Goal: Find specific page/section: Find specific page/section

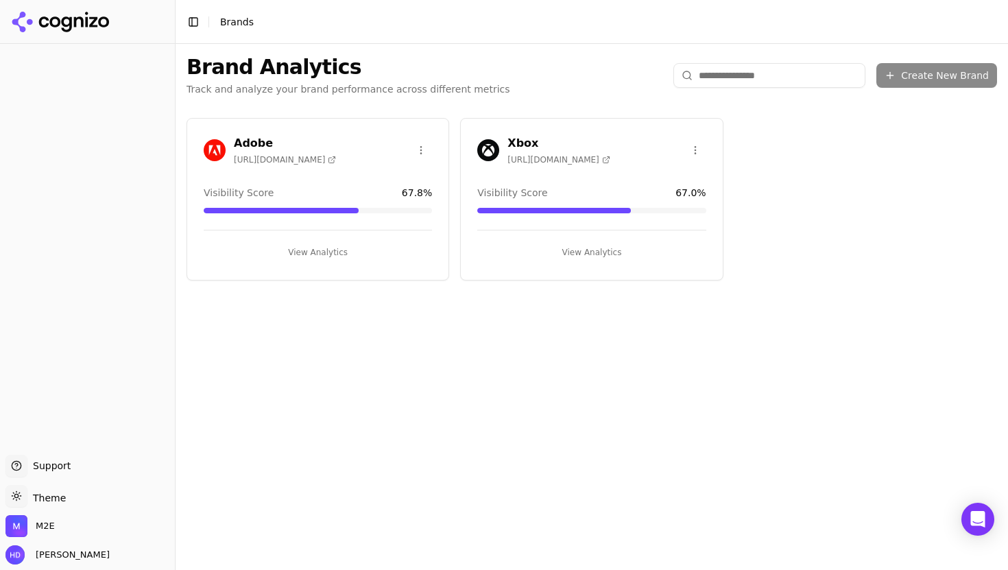
click at [303, 135] on h3 "Adobe" at bounding box center [285, 143] width 102 height 16
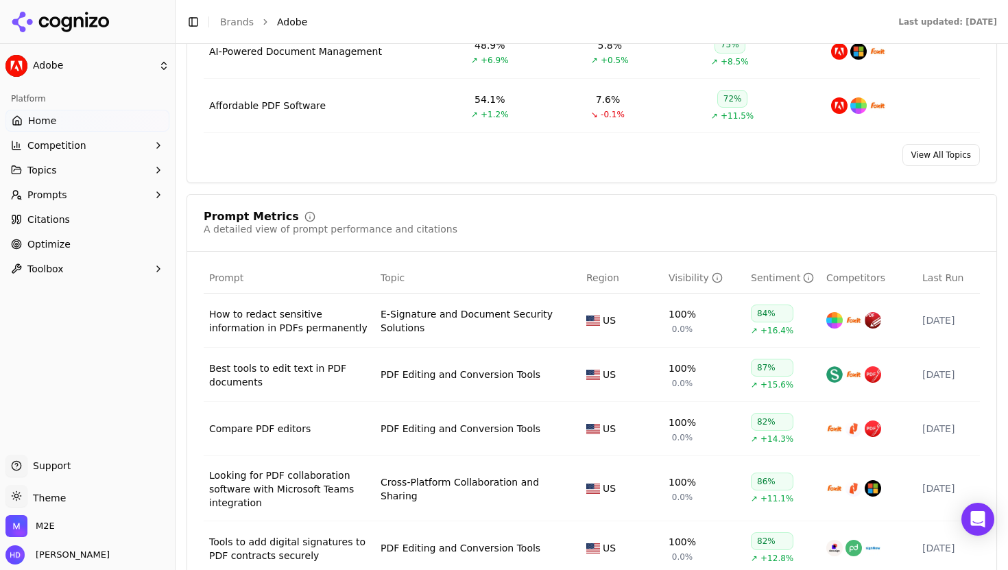
scroll to position [852, 0]
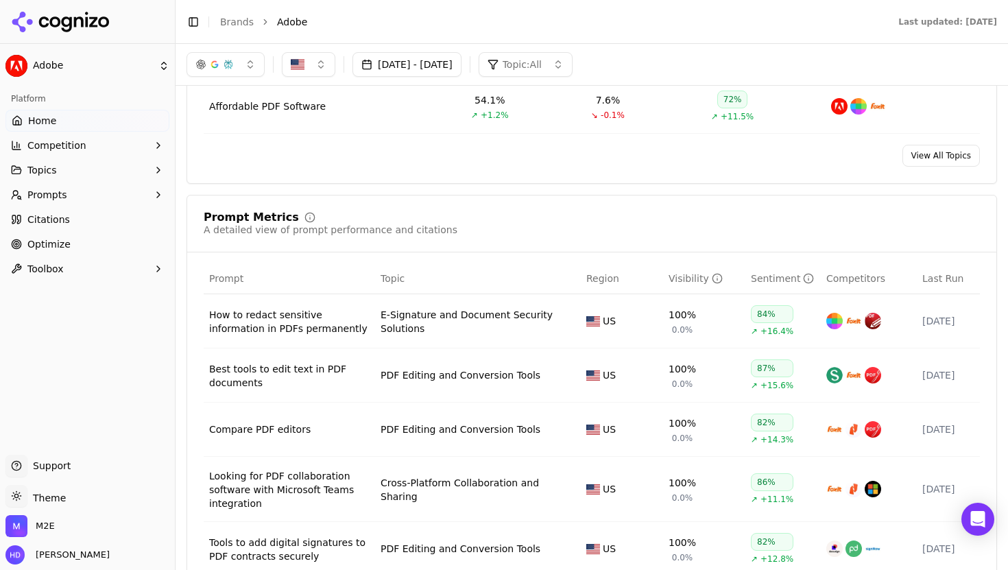
click at [51, 221] on span "Citations" at bounding box center [48, 220] width 43 height 14
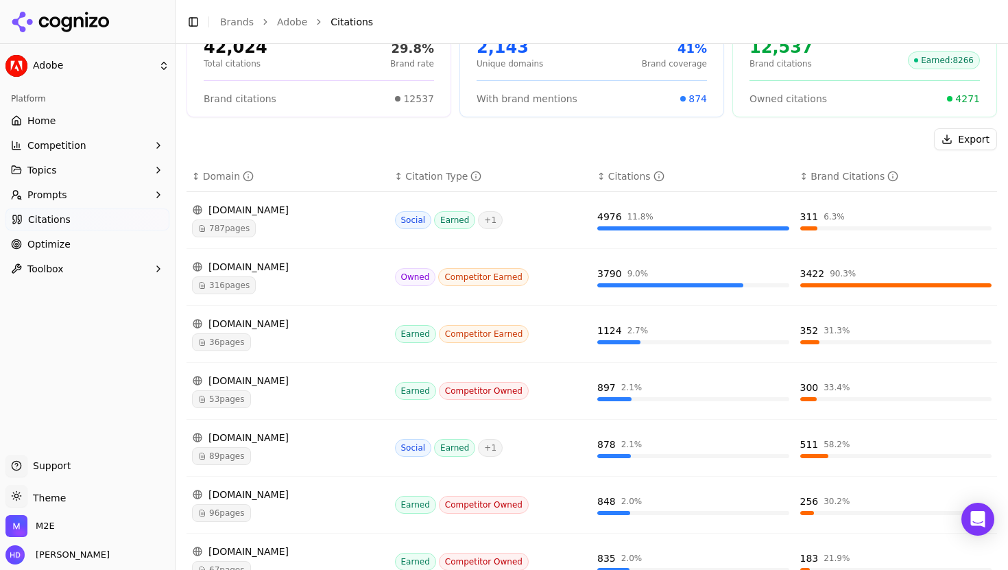
scroll to position [123, 0]
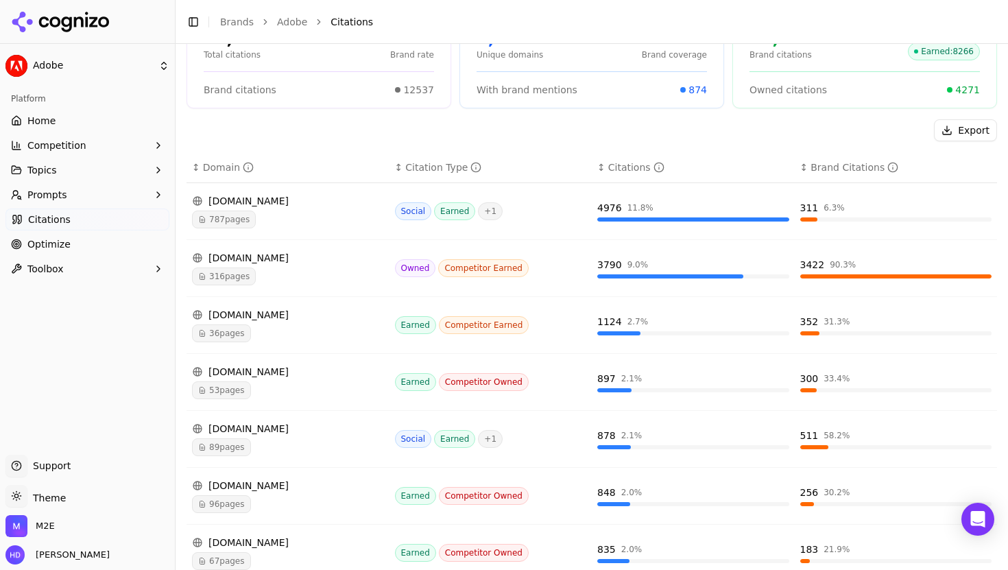
click at [279, 201] on div "[DOMAIN_NAME]" at bounding box center [288, 201] width 192 height 14
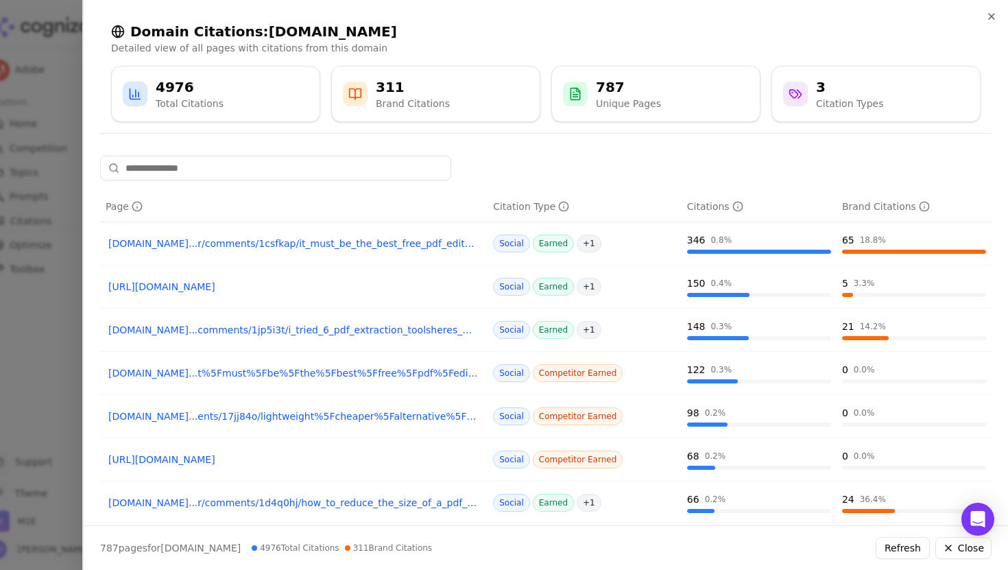
drag, startPoint x: 583, startPoint y: 206, endPoint x: 47, endPoint y: 99, distance: 547.3
click at [47, 99] on div at bounding box center [504, 285] width 1008 height 570
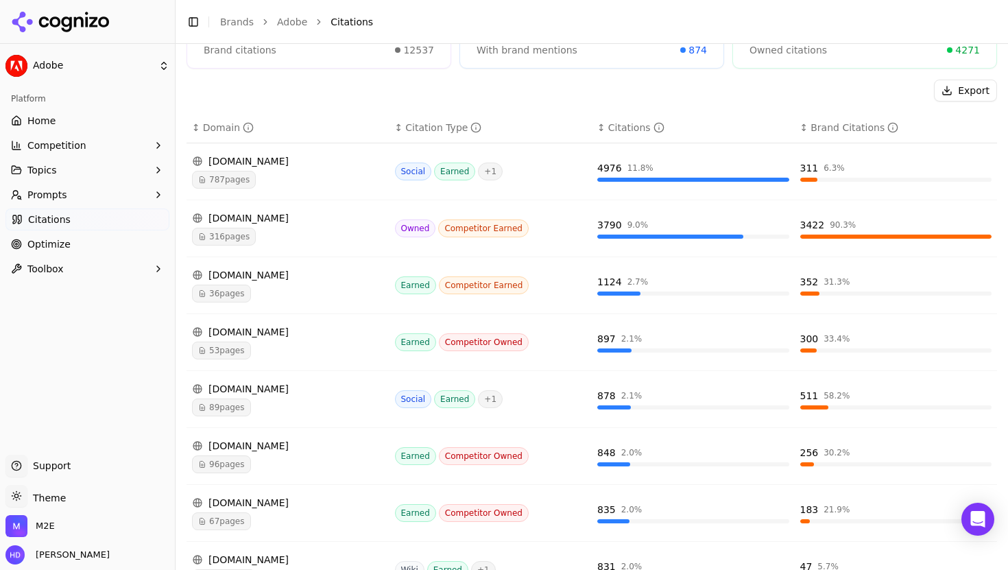
scroll to position [165, 0]
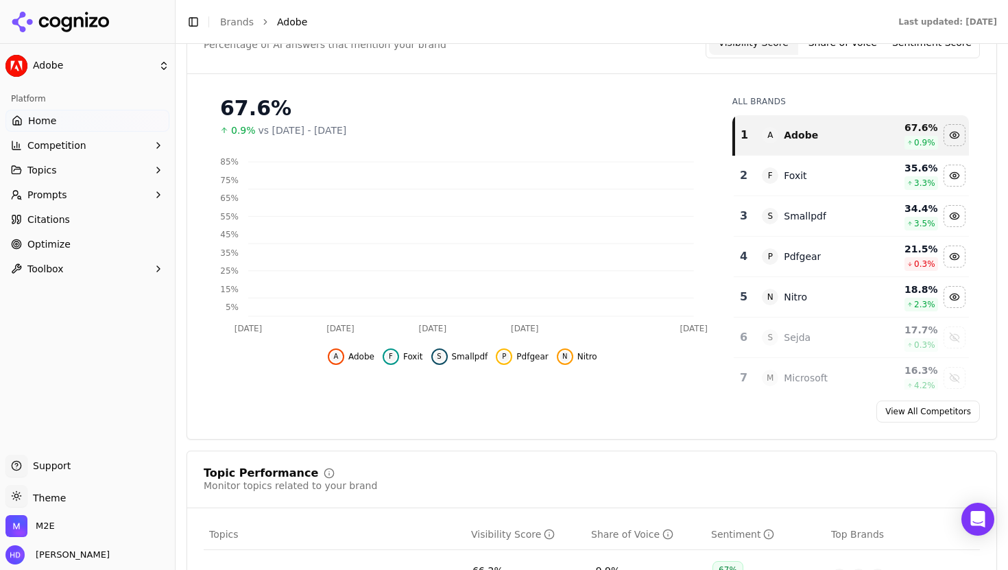
scroll to position [852, 0]
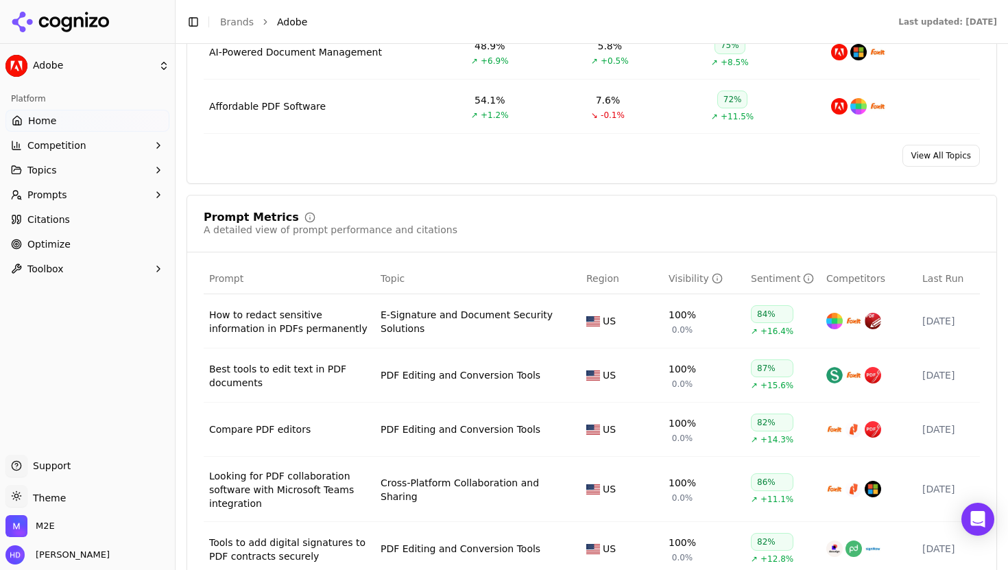
click at [53, 64] on html "Adobe Platform Home Competition Topics Prompts Citations Optimize Toolbox Suppo…" at bounding box center [504, 285] width 1008 height 570
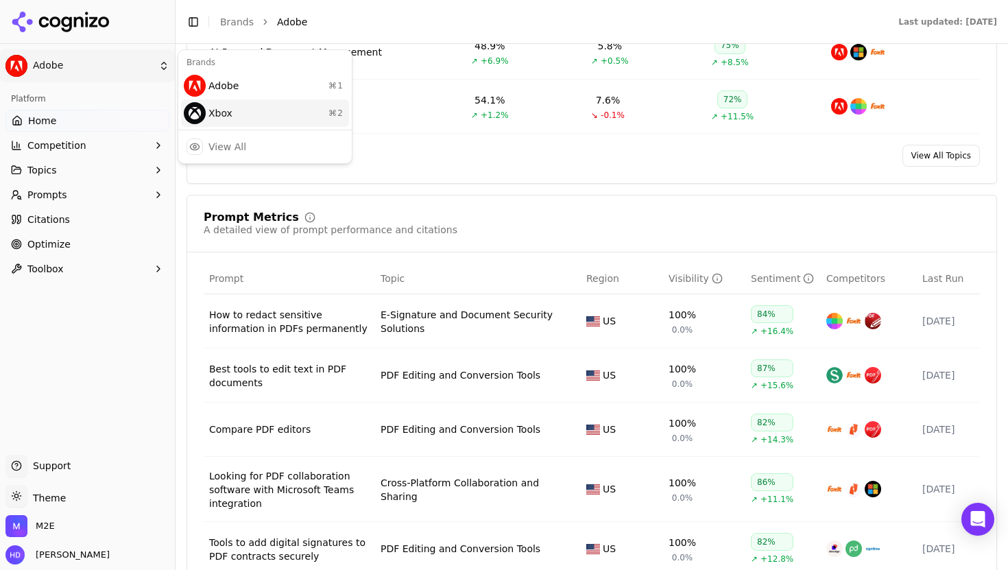
drag, startPoint x: 47, startPoint y: 99, endPoint x: 237, endPoint y: 114, distance: 190.5
click at [237, 114] on div "Xbox ⌘ 2" at bounding box center [265, 112] width 168 height 27
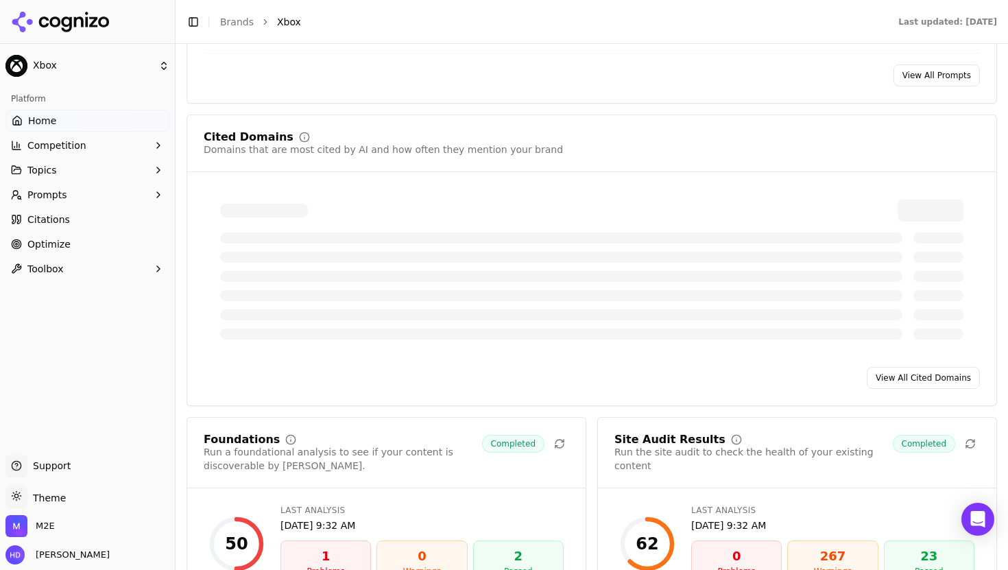
scroll to position [1371, 0]
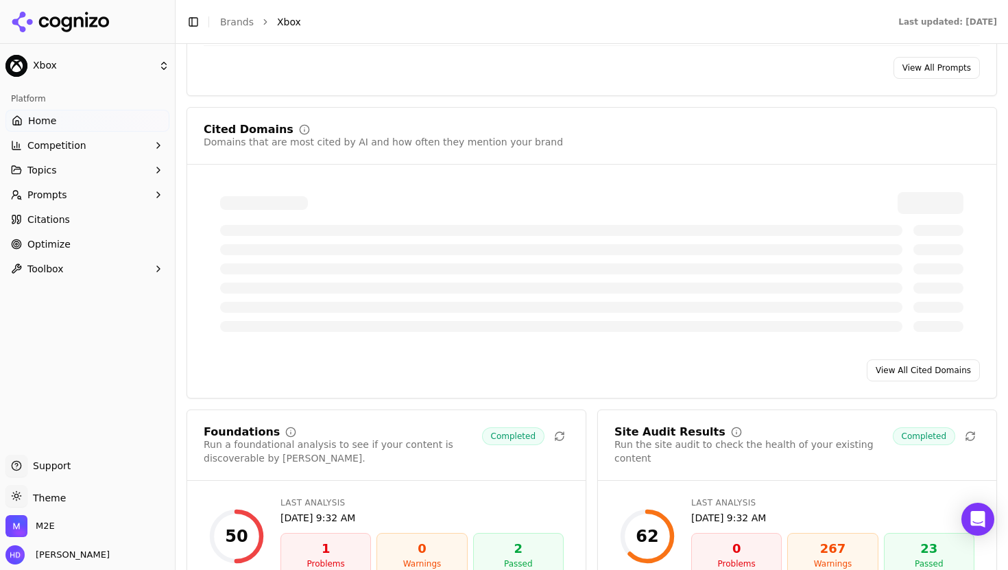
click at [62, 217] on span "Citations" at bounding box center [48, 220] width 43 height 14
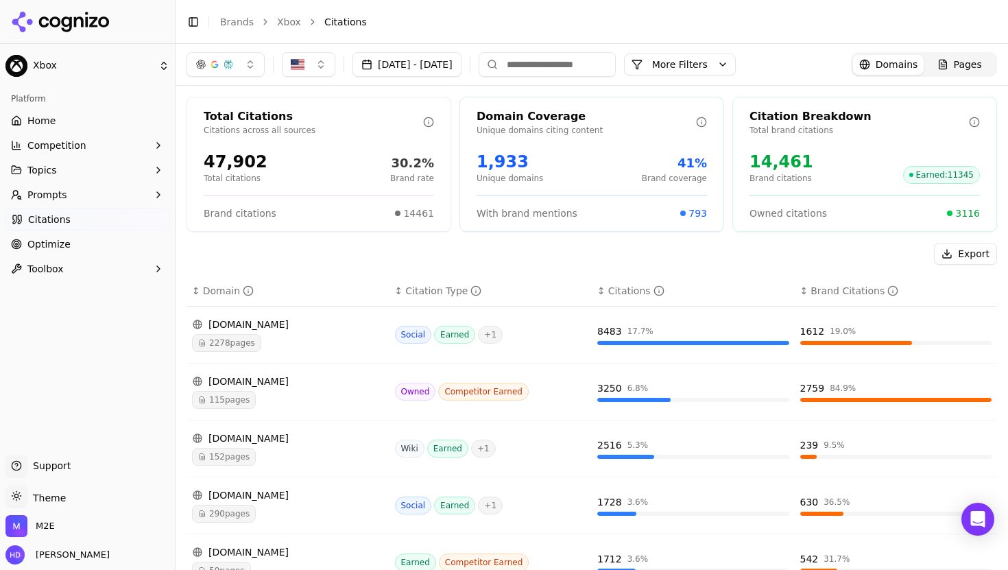
click at [513, 252] on div "Export" at bounding box center [591, 254] width 810 height 22
click at [577, 6] on header "Toggle Sidebar Brands Xbox Citations" at bounding box center [591, 22] width 832 height 44
click at [576, 16] on li "Citations" at bounding box center [646, 22] width 645 height 14
